Goal: Information Seeking & Learning: Learn about a topic

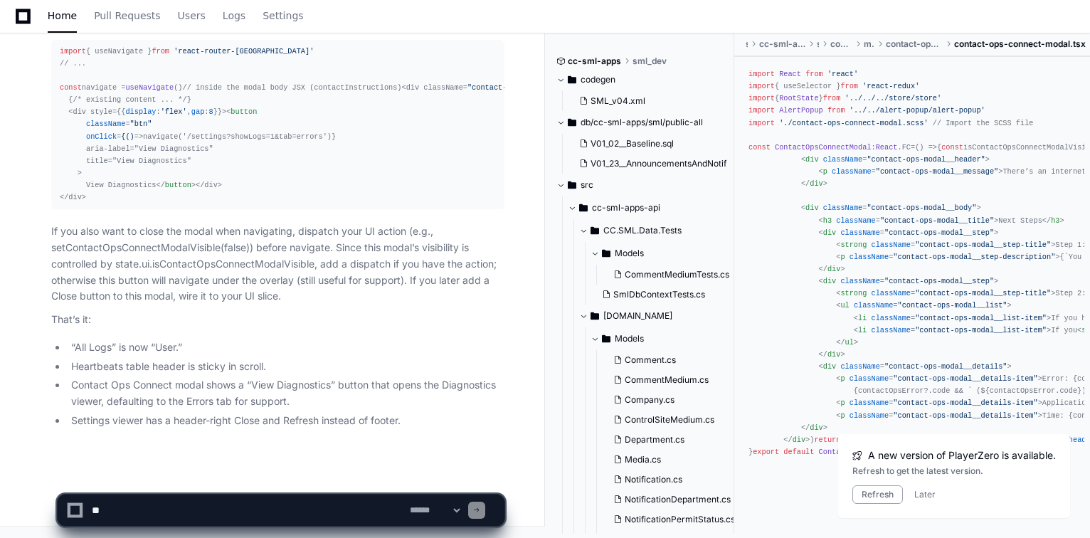
scroll to position [101016, 0]
click at [245, 509] on textarea at bounding box center [248, 509] width 318 height 31
paste textarea "**********"
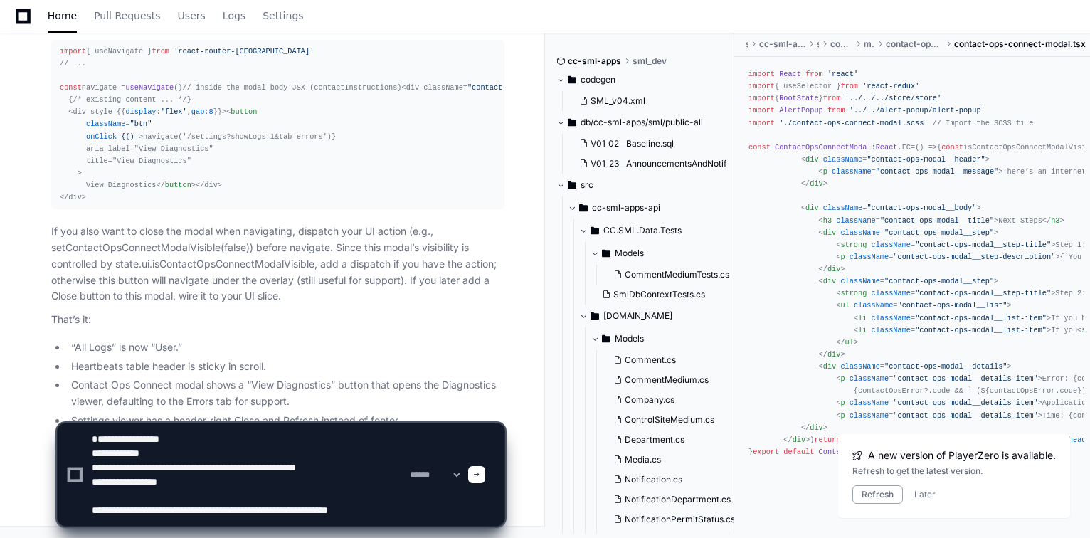
scroll to position [4, 0]
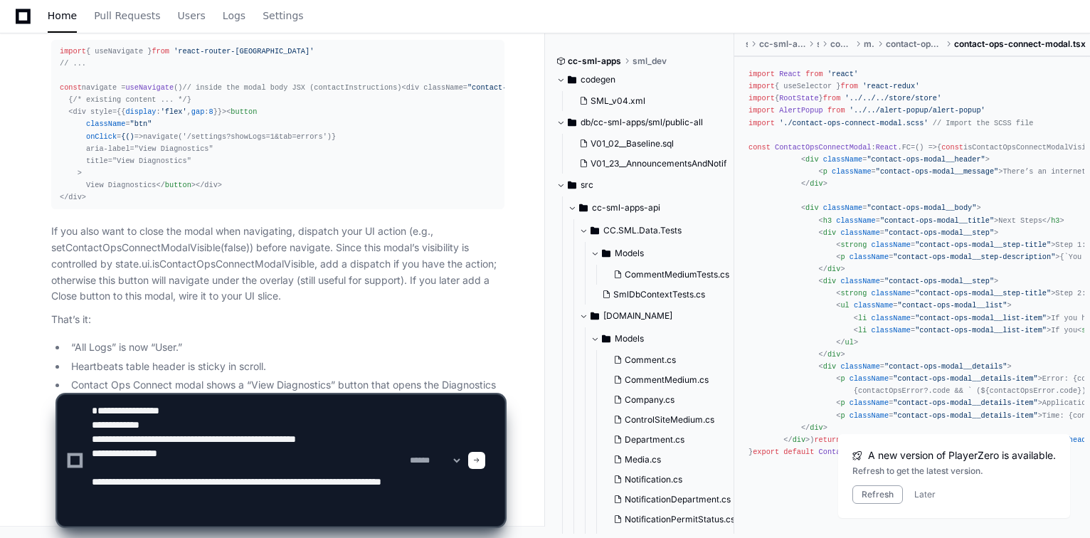
paste textarea "**********"
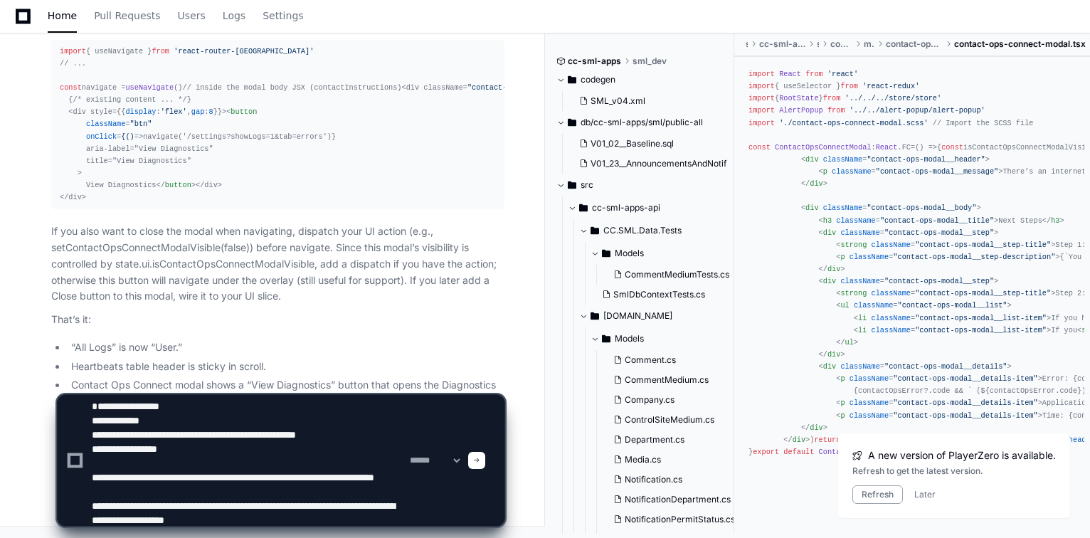
scroll to position [18, 0]
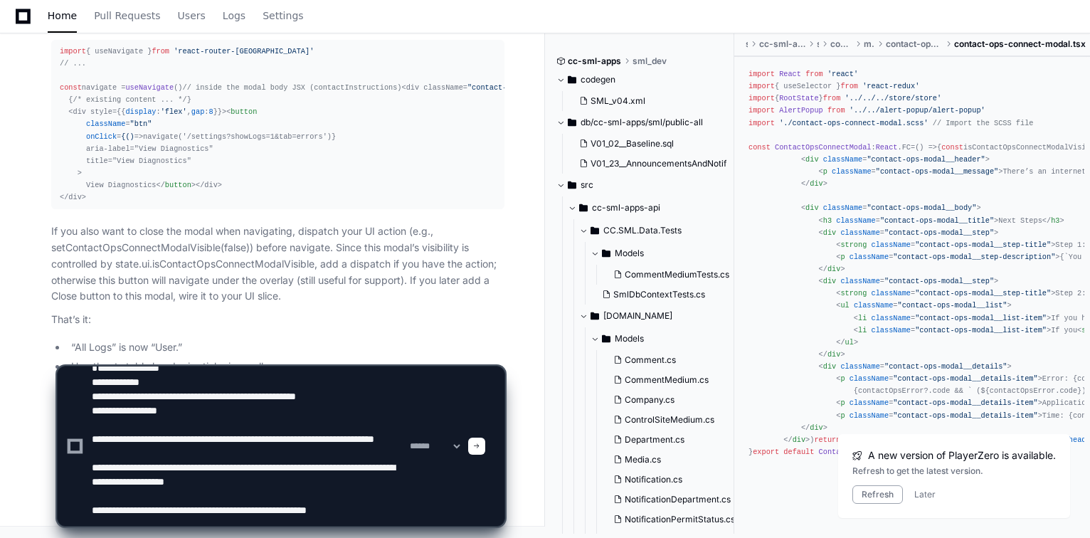
type textarea "**********"
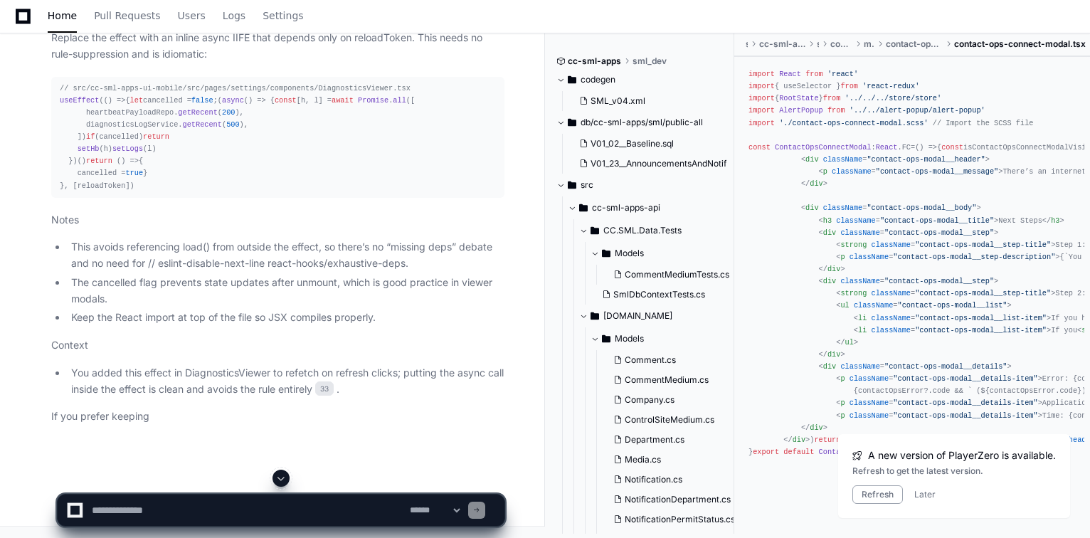
scroll to position [100775, 0]
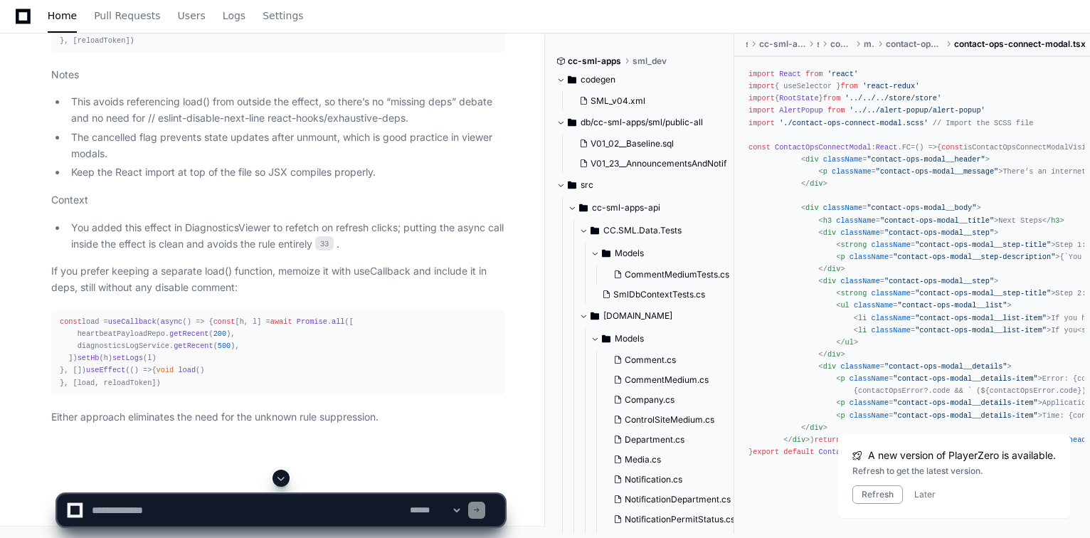
click at [284, 481] on span at bounding box center [280, 477] width 11 height 11
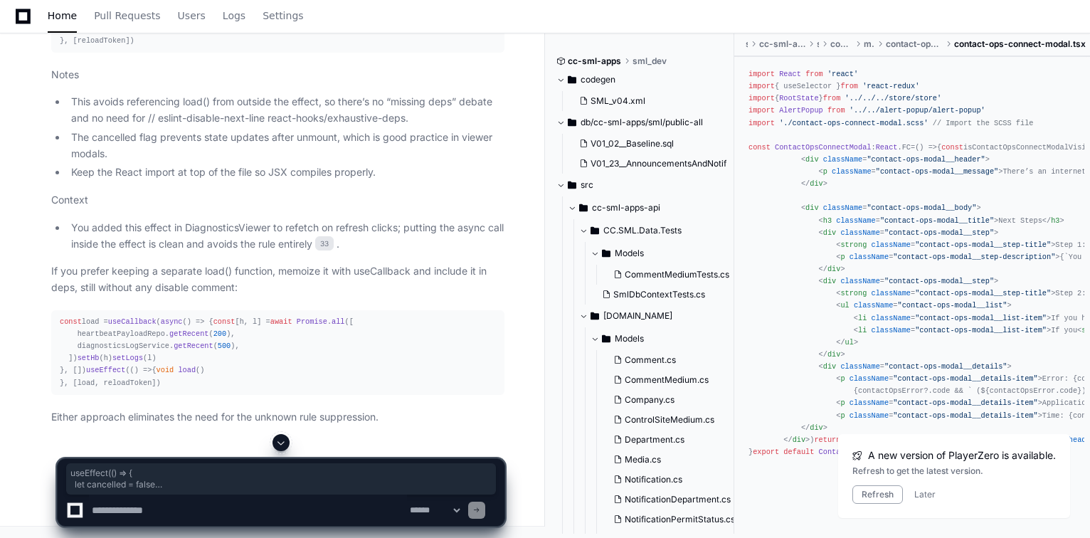
drag, startPoint x: 58, startPoint y: 228, endPoint x: 134, endPoint y: 418, distance: 204.4
copy div "useEffect ( () => { let cancelled = false ;( async () => { const [h, l] = await…"
drag, startPoint x: 65, startPoint y: 19, endPoint x: 1060, endPoint y: 228, distance: 1016.1
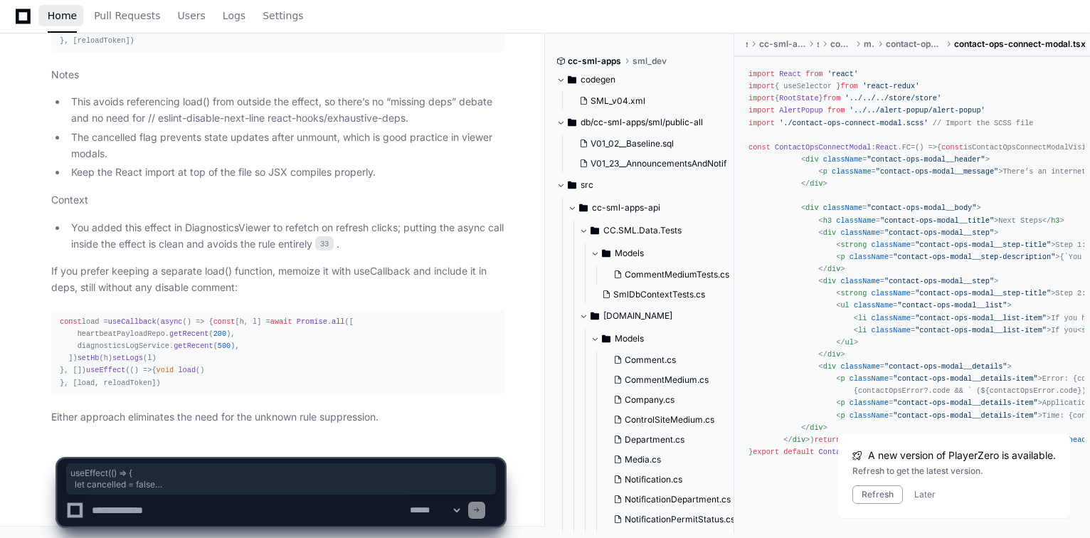
click at [65, 19] on span "Home" at bounding box center [62, 15] width 29 height 9
drag, startPoint x: 196, startPoint y: 514, endPoint x: 226, endPoint y: 443, distance: 76.2
click at [196, 514] on textarea at bounding box center [248, 509] width 318 height 31
click at [226, 443] on app-app-chat-input "**********" at bounding box center [281, 480] width 448 height 92
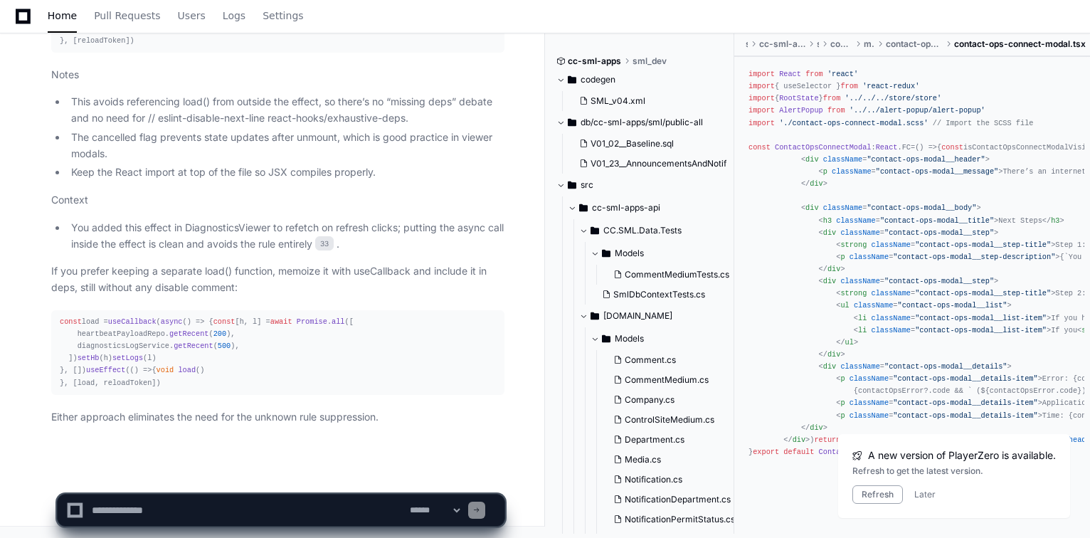
click at [216, 509] on textarea at bounding box center [248, 509] width 318 height 31
click at [117, 15] on span "Pull Requests" at bounding box center [127, 15] width 66 height 9
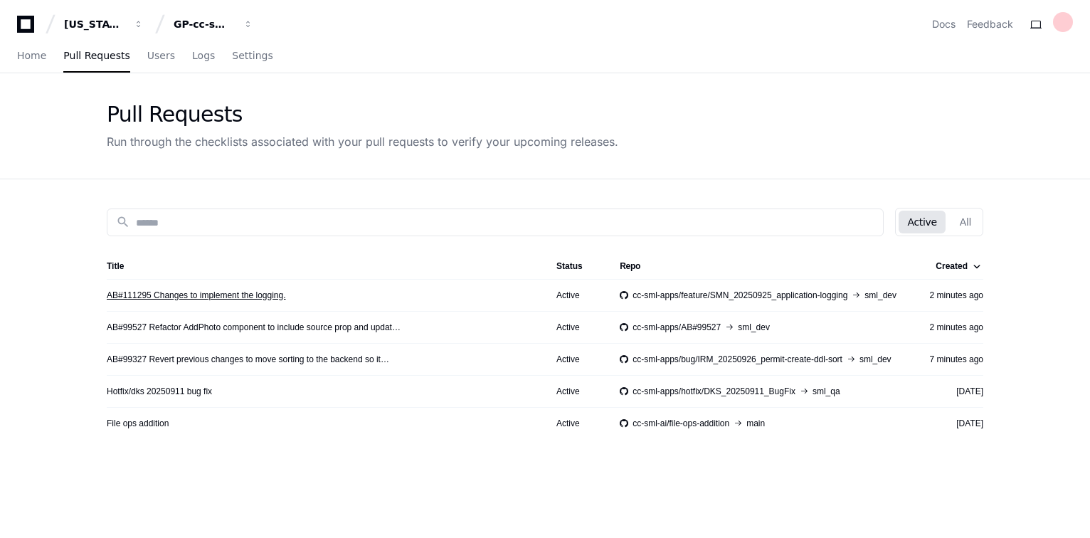
click at [256, 297] on link "AB#111295 Changes to implement the logging." at bounding box center [196, 295] width 179 height 11
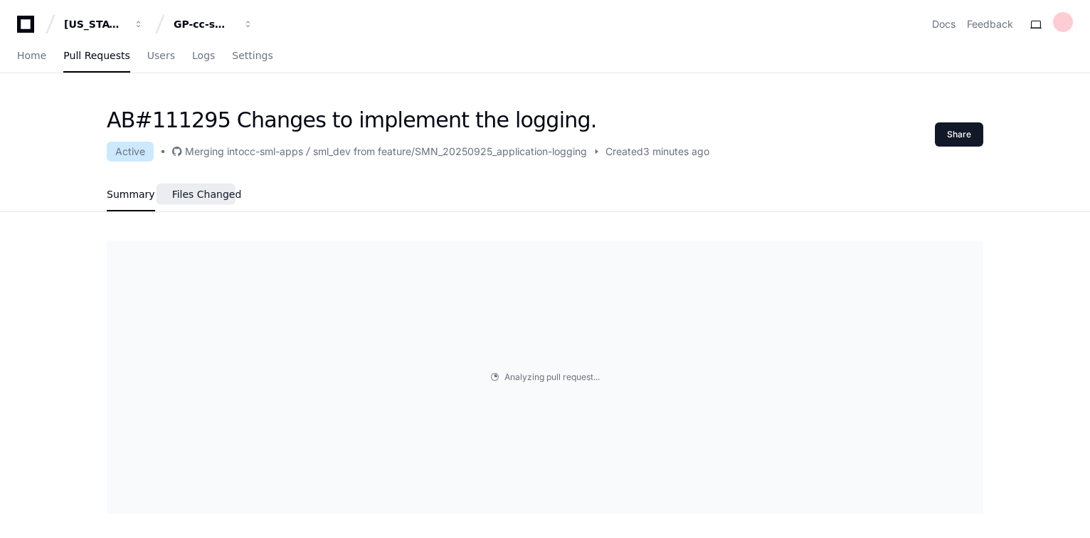
click at [208, 198] on span "Files Changed" at bounding box center [207, 194] width 70 height 9
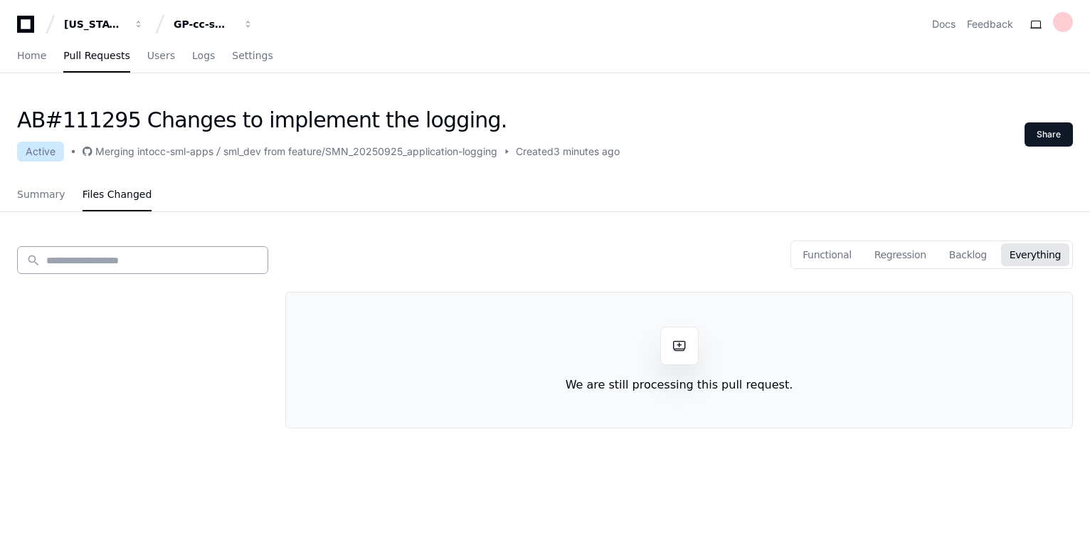
click at [77, 253] on input at bounding box center [152, 260] width 213 height 14
click at [47, 198] on span "Summary" at bounding box center [41, 194] width 48 height 9
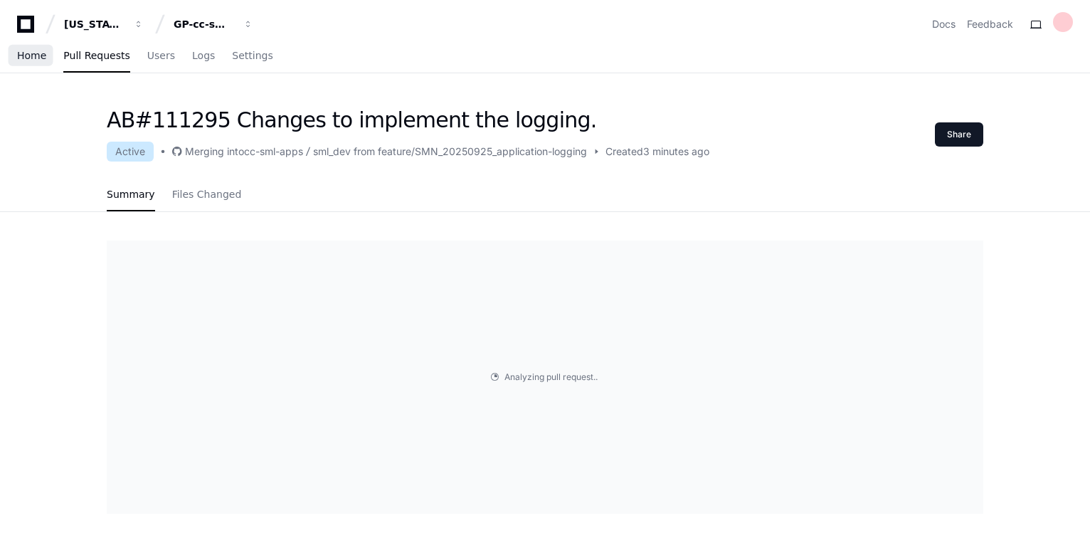
click at [26, 60] on span "Home" at bounding box center [31, 55] width 29 height 9
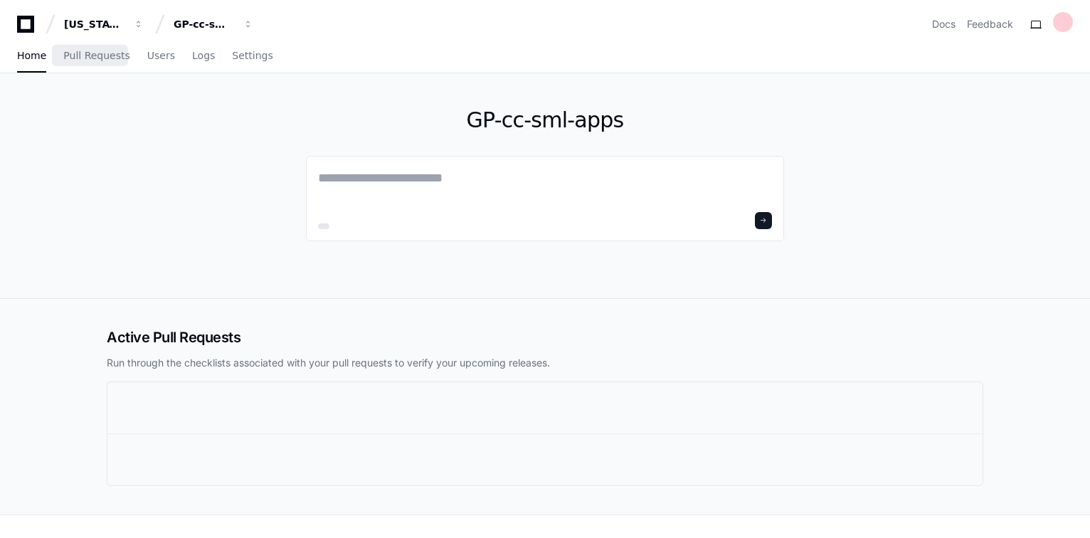
click at [84, 60] on span "Pull Requests" at bounding box center [96, 55] width 66 height 9
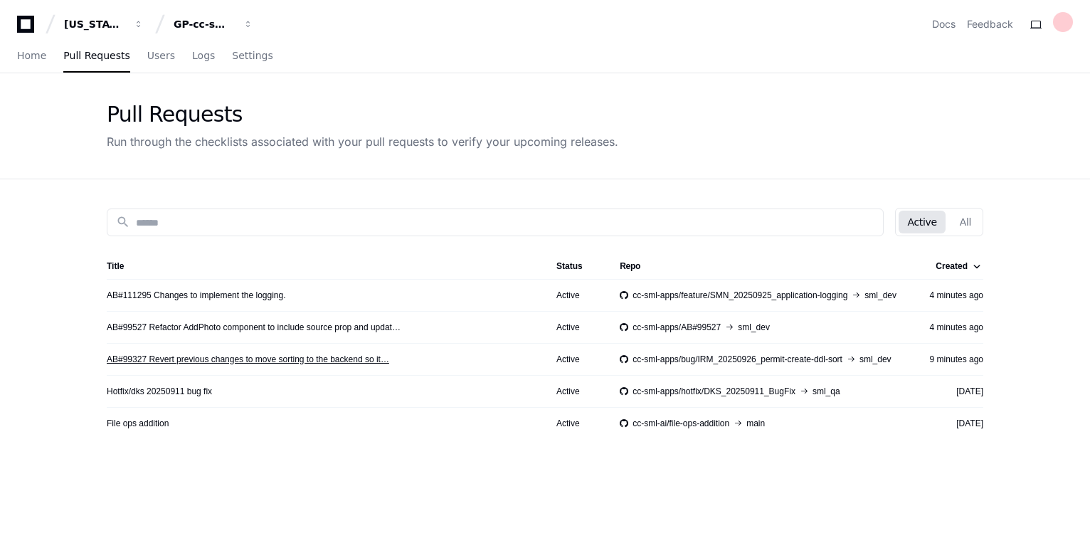
click at [236, 359] on link "AB#99327 Revert previous changes to move sorting to the backend so it…" at bounding box center [248, 359] width 282 height 11
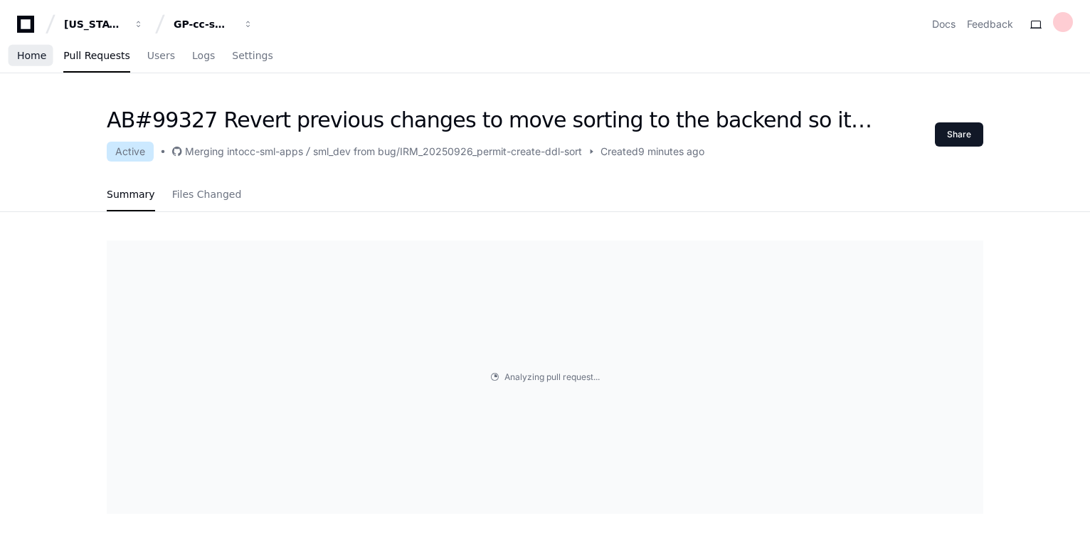
click at [43, 57] on span "Home" at bounding box center [31, 55] width 29 height 9
